Goal: Transaction & Acquisition: Subscribe to service/newsletter

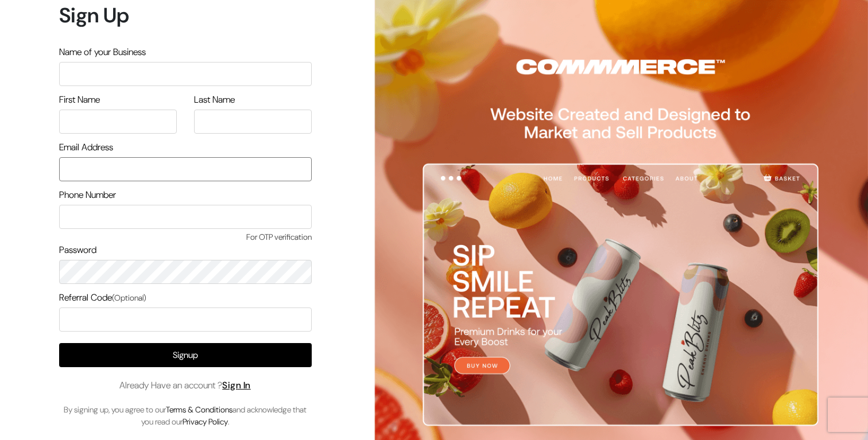
type input "demo@outdocart.in"
click at [115, 76] on input "text" at bounding box center [185, 74] width 253 height 24
type input "Ashish Commmerce"
click at [77, 117] on input "text" at bounding box center [118, 122] width 118 height 24
type input "Ashish"
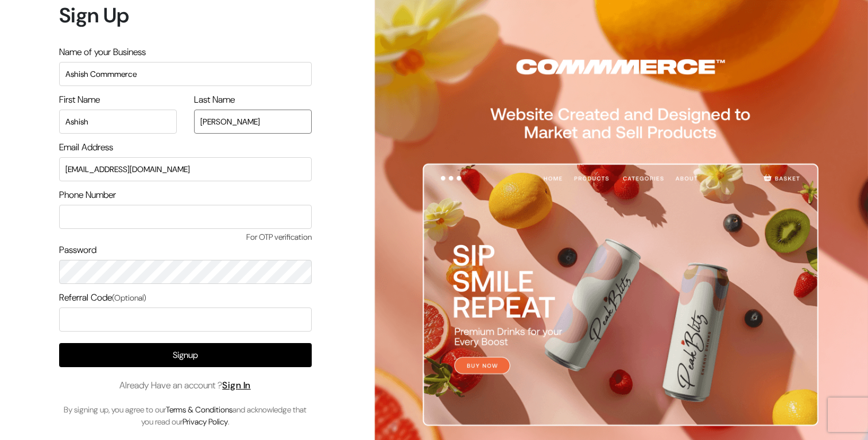
type input "Kumar"
drag, startPoint x: 144, startPoint y: 168, endPoint x: 52, endPoint y: 164, distance: 92.5
click at [52, 164] on div "Sign Up Name of your Business Ashish Commmerce First Name Ashish Last Name Kuma…" at bounding box center [181, 220] width 362 height 440
type input "ashish+1@commmerce.com"
click at [97, 220] on input "text" at bounding box center [185, 217] width 253 height 24
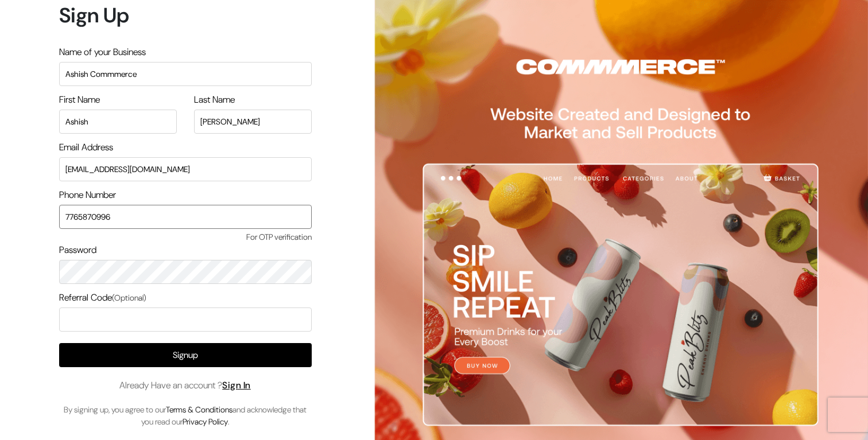
type input "7765870996"
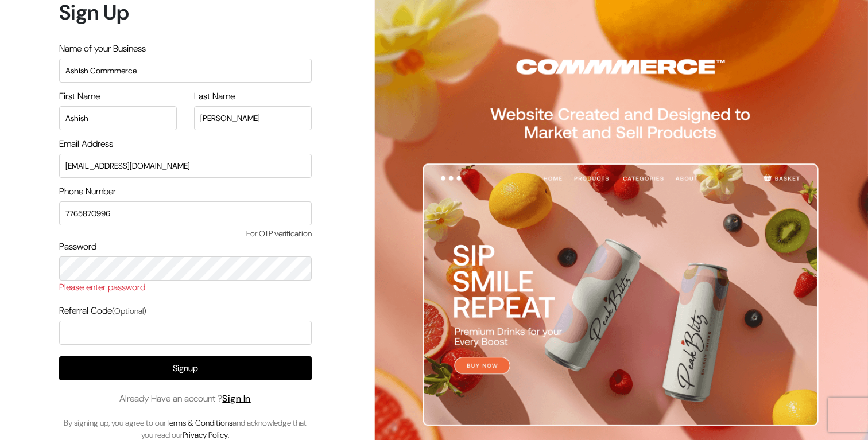
click at [280, 303] on form "Sign Up Name of your Business Ashish Commmerce First Name Ashish Last Name Kuma…" at bounding box center [185, 220] width 253 height 441
click at [127, 215] on input "7765870996" at bounding box center [185, 213] width 253 height 24
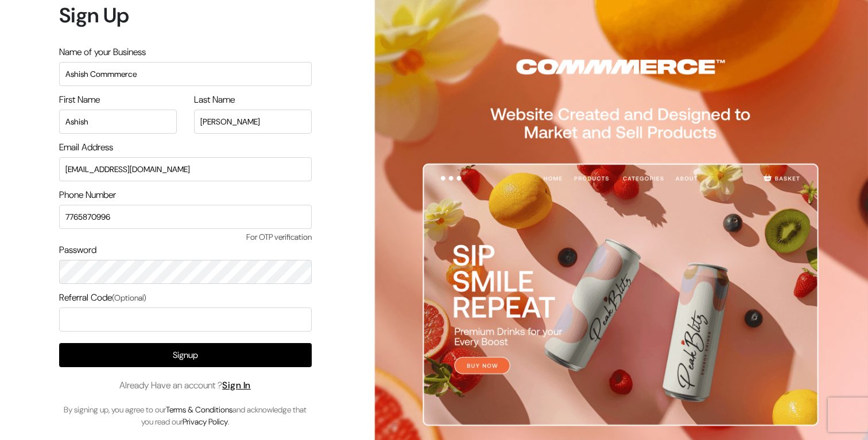
click at [36, 320] on div "Sign Up Name of your Business Ashish Commmerce First Name Ashish Last Name Kuma…" at bounding box center [181, 220] width 362 height 440
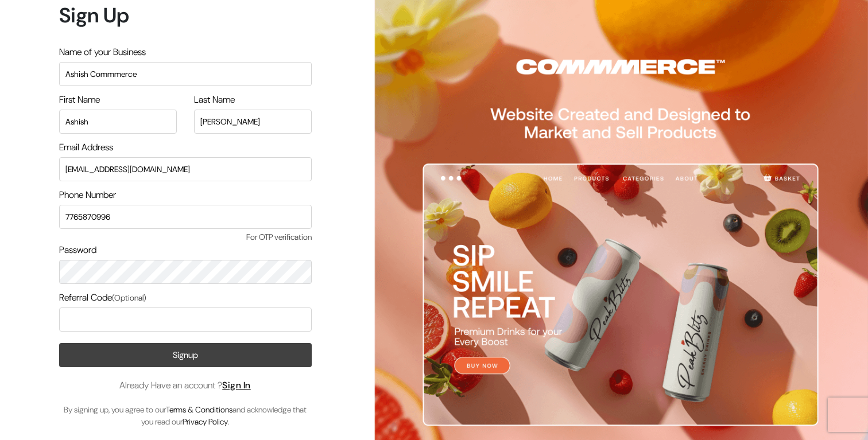
click at [171, 354] on button "Signup" at bounding box center [185, 355] width 253 height 24
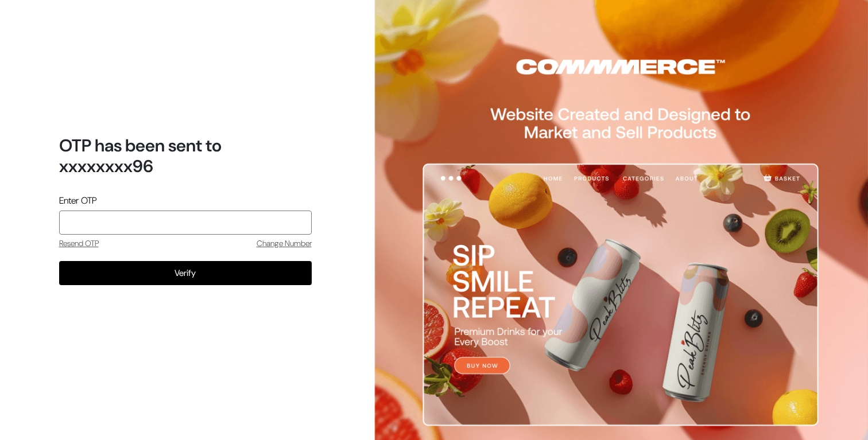
click at [214, 219] on input "tel" at bounding box center [185, 223] width 253 height 24
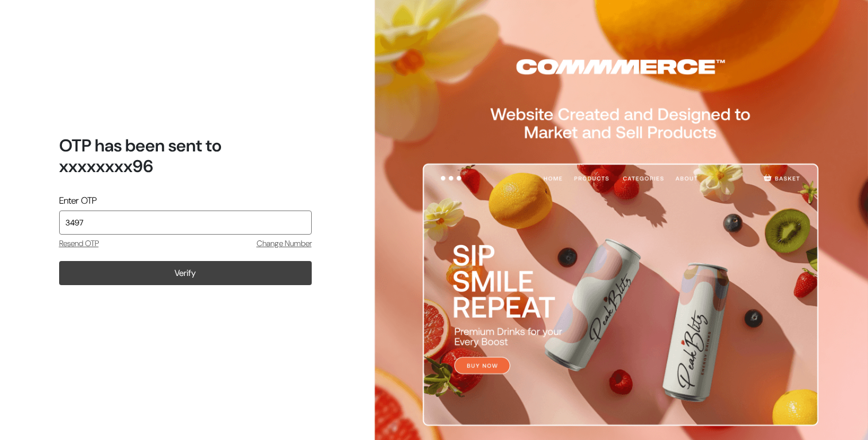
type input "3497"
click at [215, 273] on button "Verify" at bounding box center [185, 273] width 253 height 24
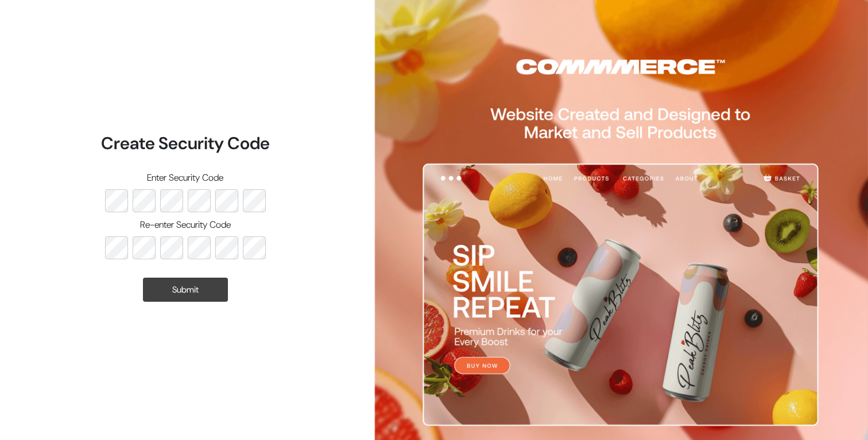
click at [173, 290] on button "Submit" at bounding box center [185, 290] width 85 height 24
click at [182, 289] on button "Submit" at bounding box center [185, 290] width 85 height 24
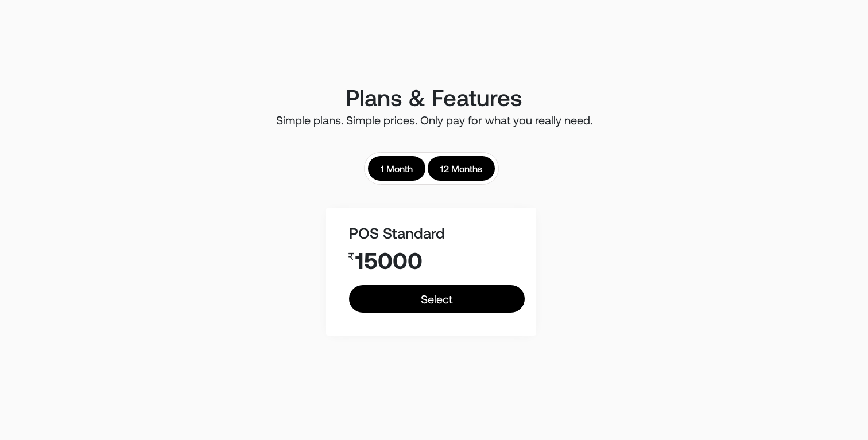
click at [397, 167] on link "1 Month" at bounding box center [396, 168] width 57 height 25
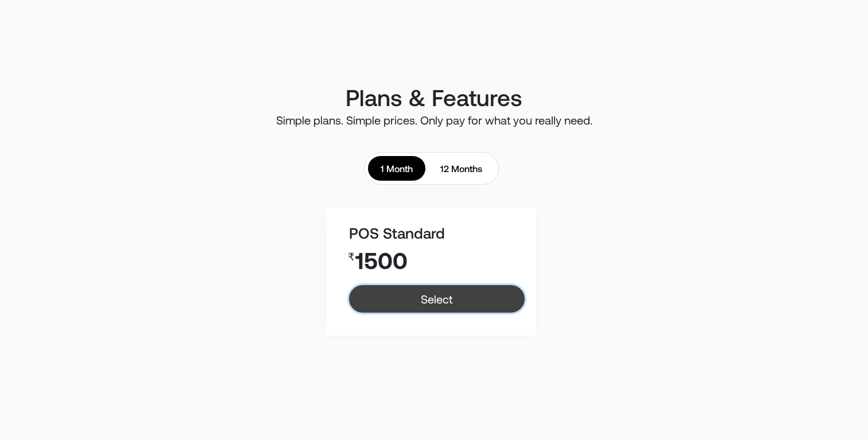
click at [423, 294] on link "Select" at bounding box center [436, 299] width 175 height 28
click at [452, 298] on link "Select" at bounding box center [436, 299] width 175 height 28
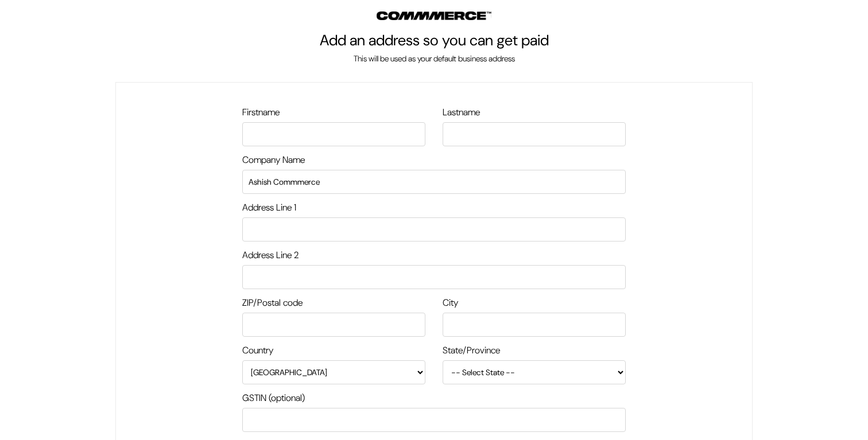
click at [307, 137] on input "text" at bounding box center [333, 134] width 183 height 24
type input "Ashish"
click at [478, 138] on input "text" at bounding box center [534, 134] width 183 height 24
type input "[PERSON_NAME]"
click at [329, 228] on input "text" at bounding box center [433, 230] width 383 height 24
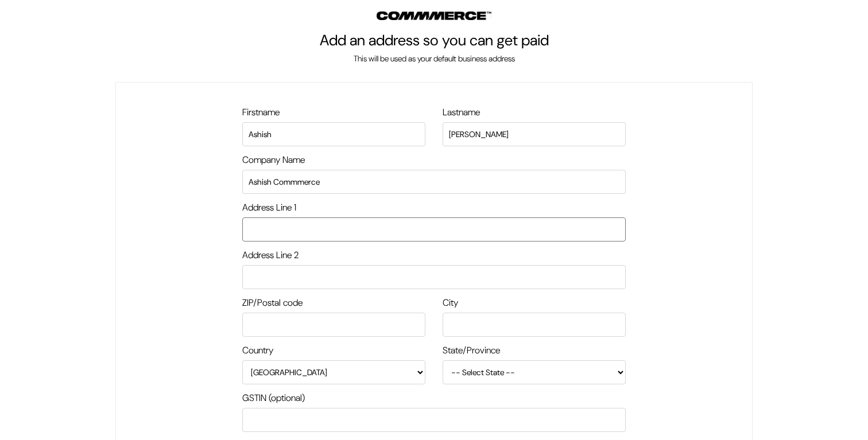
click at [329, 228] on input "text" at bounding box center [433, 230] width 383 height 24
type input "BTM"
click at [331, 274] on input "text" at bounding box center [433, 277] width 383 height 24
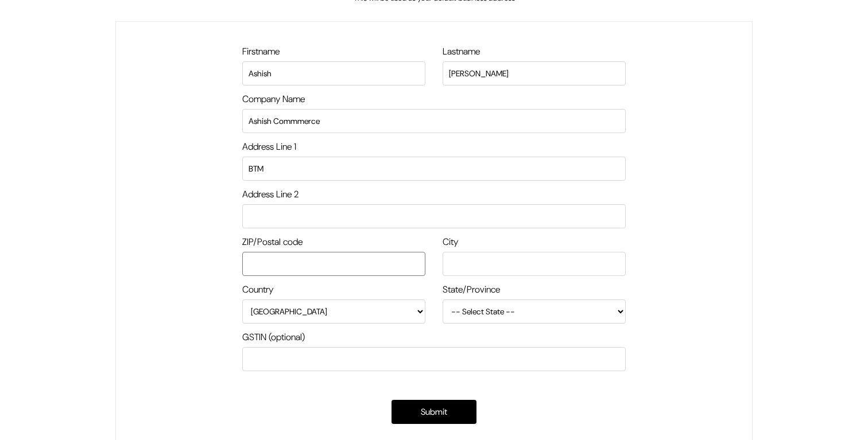
click at [306, 260] on input "text" at bounding box center [333, 264] width 183 height 24
type input "560078"
type input "Bengaluru"
select select "Karnataka"
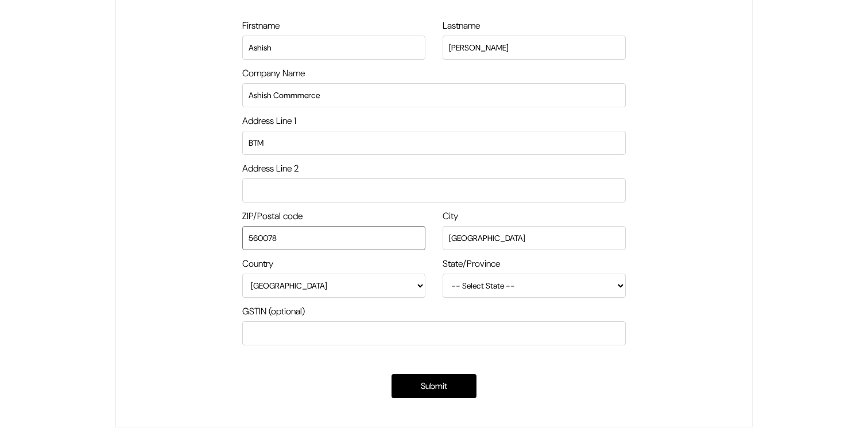
scroll to position [110, 0]
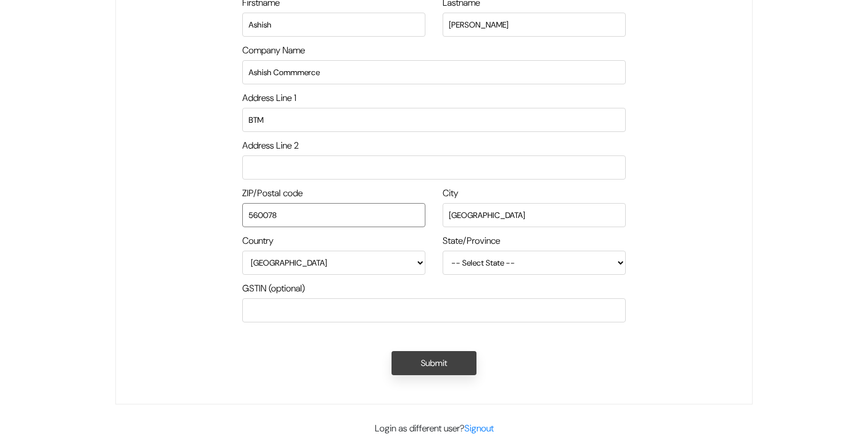
type input "560078"
click at [425, 363] on button "Submit" at bounding box center [433, 363] width 85 height 24
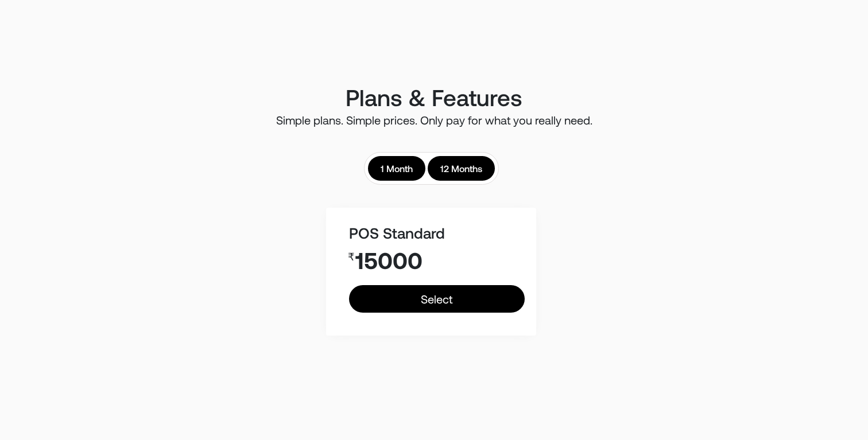
click at [395, 177] on link "1 Month" at bounding box center [396, 168] width 57 height 25
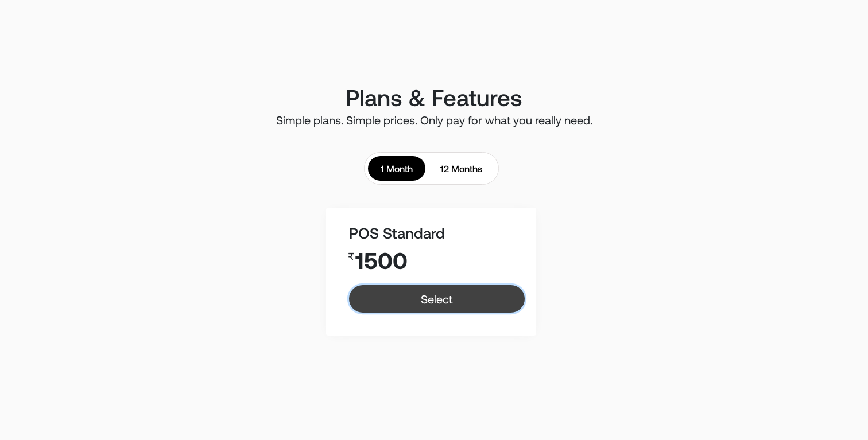
click at [433, 298] on link "Select" at bounding box center [436, 299] width 175 height 28
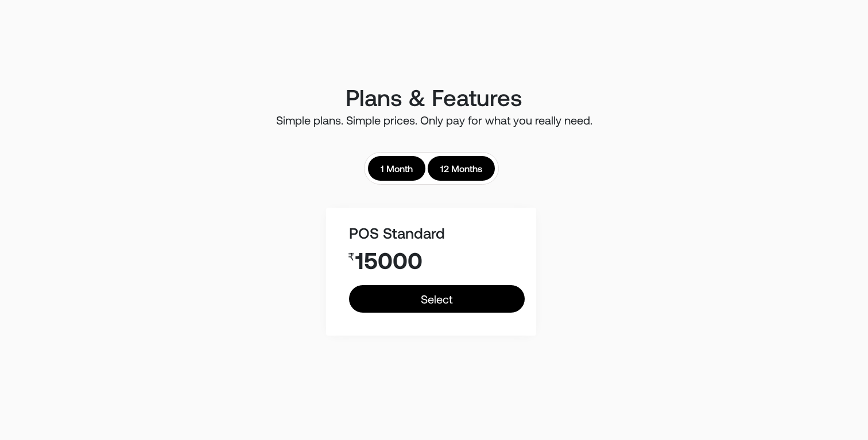
click at [395, 164] on link "1 Month" at bounding box center [396, 168] width 57 height 25
click at [263, 169] on div "1 Month 12 Months" at bounding box center [430, 165] width 623 height 40
